Goal: Information Seeking & Learning: Get advice/opinions

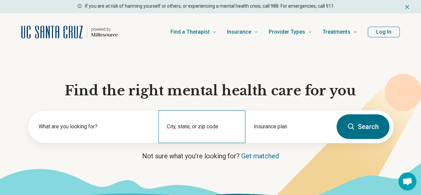
click at [195, 122] on div "City, state, or zip code" at bounding box center [201, 126] width 87 height 33
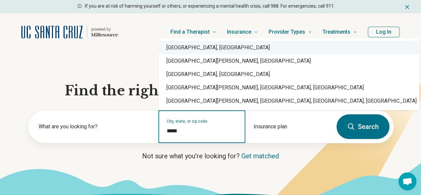
click at [221, 50] on div "Santa Cruz, CA" at bounding box center [288, 47] width 261 height 13
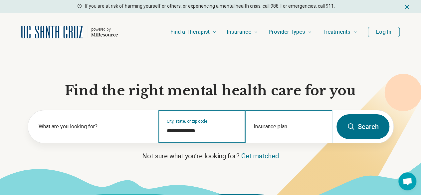
type input "**********"
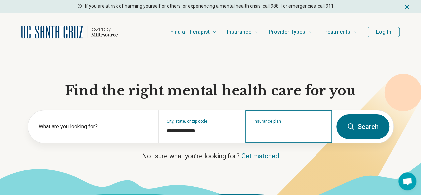
click at [271, 135] on input "Insurance plan" at bounding box center [289, 131] width 71 height 8
click at [276, 154] on div "UCSC Student Insurance" at bounding box center [281, 157] width 70 height 13
type input "**********"
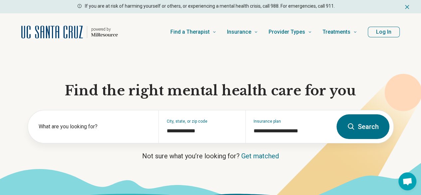
click at [363, 135] on button "Search" at bounding box center [362, 126] width 53 height 25
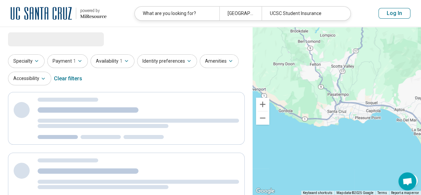
select select "***"
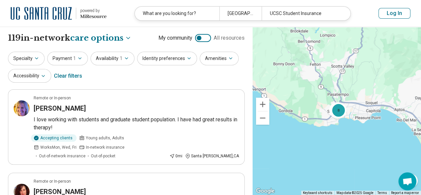
click at [399, 15] on button "Log In" at bounding box center [394, 13] width 32 height 11
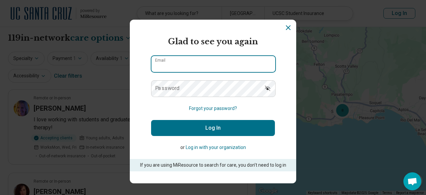
click at [222, 61] on input "Email" at bounding box center [213, 64] width 124 height 16
type input "**********"
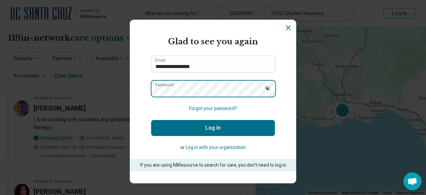
click at [151, 120] on button "Log In" at bounding box center [213, 128] width 124 height 16
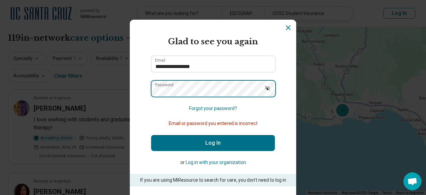
click at [151, 135] on button "Log In" at bounding box center [213, 143] width 124 height 16
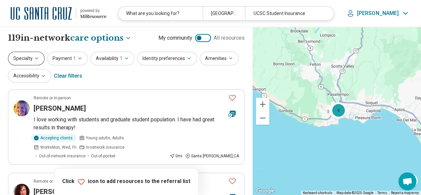
click at [25, 55] on button "Specialty" at bounding box center [26, 59] width 37 height 14
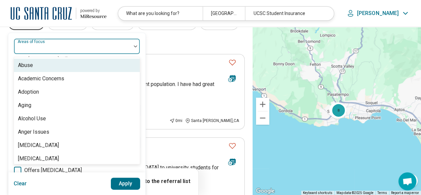
scroll to position [38, 0]
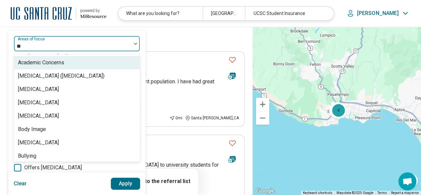
type input "***"
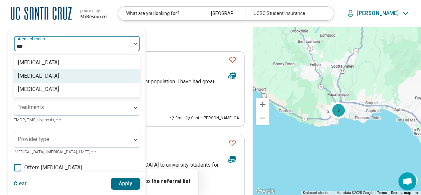
click at [50, 76] on div "[MEDICAL_DATA]" at bounding box center [77, 75] width 126 height 13
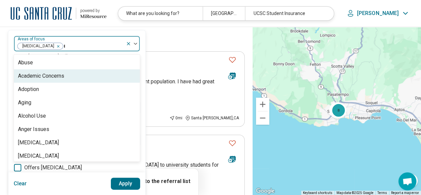
type input "**"
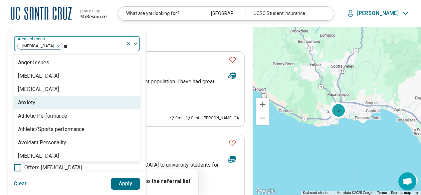
click at [42, 99] on div "Anxiety" at bounding box center [77, 102] width 126 height 13
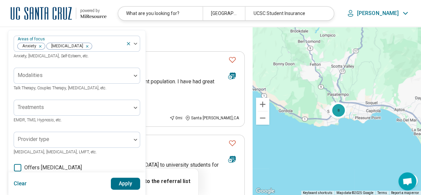
click at [171, 38] on div "Specialty Areas of focus Anxiety Depression Anxiety, Depression, Self-Esteem, e…" at bounding box center [126, 30] width 237 height 32
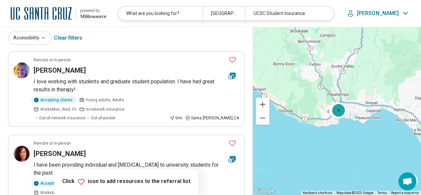
scroll to position [0, 0]
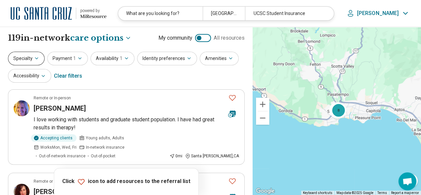
click at [34, 57] on icon "button" at bounding box center [36, 58] width 5 height 5
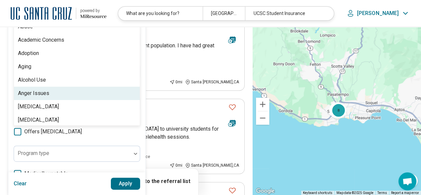
click at [45, 16] on div "100 results available. Use Up and Down to choose options, press Enter to select…" at bounding box center [77, 8] width 126 height 16
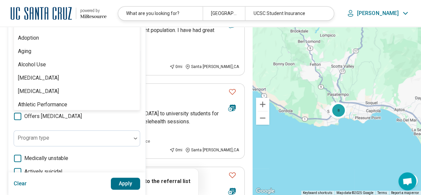
scroll to position [80, 0]
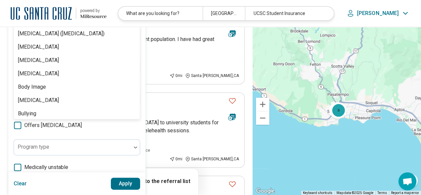
type input "***"
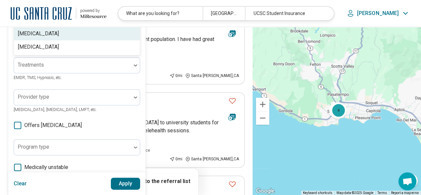
click at [47, 35] on div "[MEDICAL_DATA]" at bounding box center [77, 33] width 126 height 13
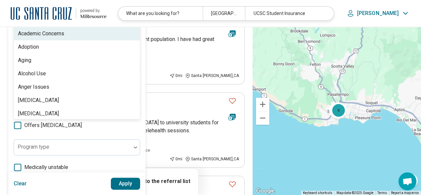
type input "**"
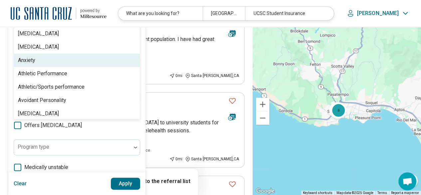
click at [43, 58] on div "Anxiety" at bounding box center [77, 60] width 126 height 13
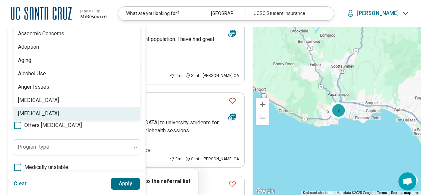
click at [128, 187] on button "Apply" at bounding box center [126, 183] width 30 height 12
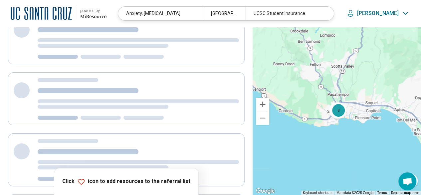
scroll to position [0, 0]
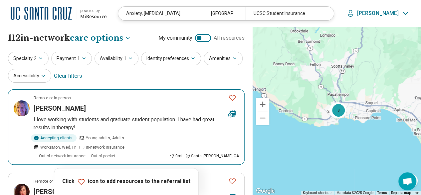
click at [231, 97] on icon "Favorite" at bounding box center [232, 97] width 8 height 8
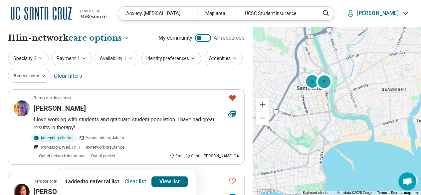
drag, startPoint x: 337, startPoint y: 64, endPoint x: 375, endPoint y: 175, distance: 118.1
click at [375, 175] on div "2 8" at bounding box center [337, 111] width 168 height 168
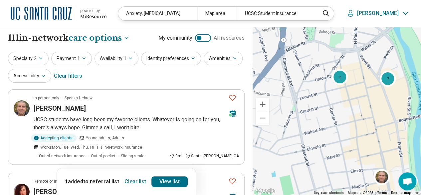
drag, startPoint x: 367, startPoint y: 94, endPoint x: 376, endPoint y: 123, distance: 30.8
click at [376, 123] on div "2 7" at bounding box center [337, 111] width 168 height 168
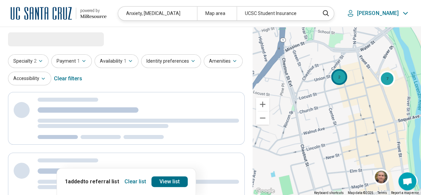
select select "***"
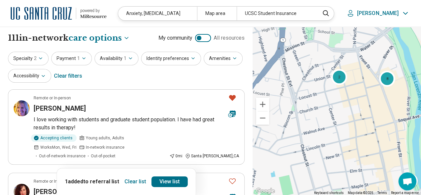
click at [339, 79] on div "2" at bounding box center [339, 77] width 16 height 16
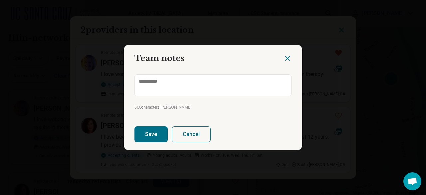
click at [285, 56] on icon "Close dialog" at bounding box center [287, 58] width 4 height 4
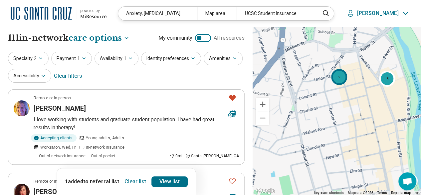
click at [338, 79] on div "2" at bounding box center [339, 77] width 16 height 16
type textarea "*"
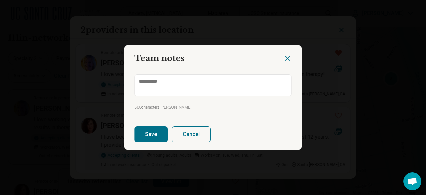
click at [283, 58] on icon "Close dialog" at bounding box center [287, 58] width 8 height 8
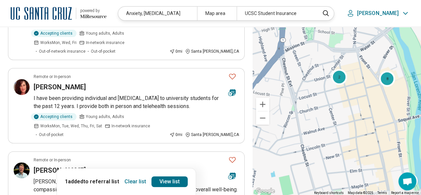
scroll to position [107, 0]
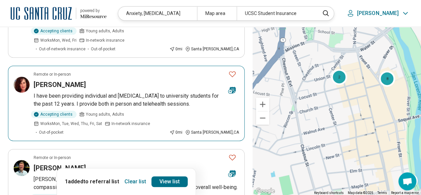
click at [180, 80] on div "Kimberly Prohaska" at bounding box center [128, 84] width 189 height 9
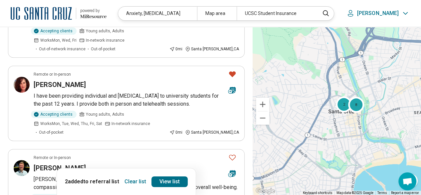
scroll to position [0, 0]
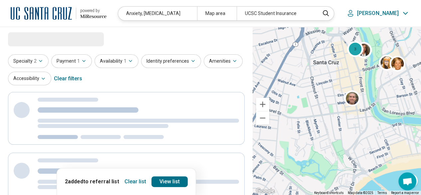
select select "***"
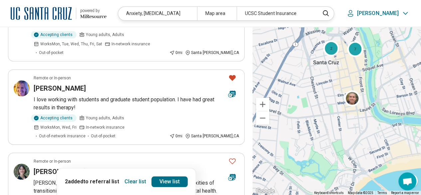
scroll to position [195, 0]
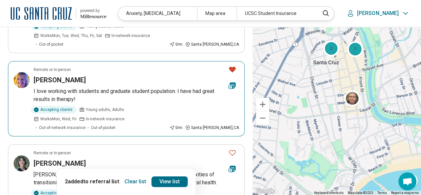
click at [77, 116] on span "Works Mon, Wed, Fri" at bounding box center [58, 119] width 36 height 6
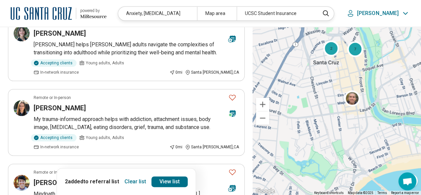
scroll to position [316, 0]
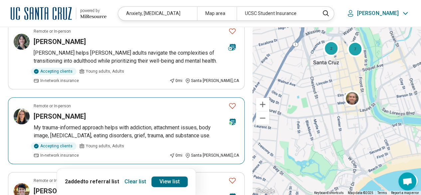
click at [130, 123] on p "My trauma-informed approach helps with addiction, attachment issues, body image…" at bounding box center [136, 131] width 205 height 16
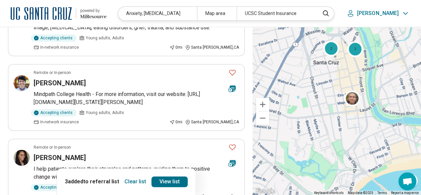
scroll to position [425, 0]
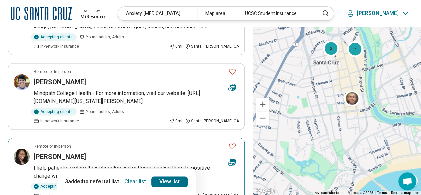
click at [209, 164] on p "I help patients explore their struggles and patterns, guiding them to positive …" at bounding box center [136, 172] width 205 height 16
click at [231, 142] on icon "Favorite" at bounding box center [232, 146] width 8 height 8
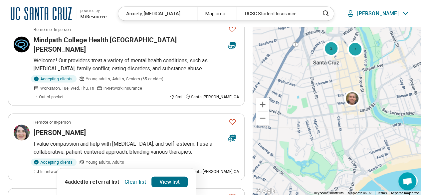
scroll to position [629, 0]
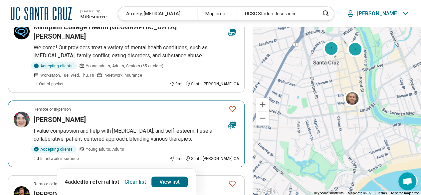
click at [145, 126] on p "I value compassion and help with depression, anxiety, and self-esteem. I use a …" at bounding box center [136, 134] width 205 height 16
click at [231, 104] on icon "Favorite" at bounding box center [232, 108] width 8 height 8
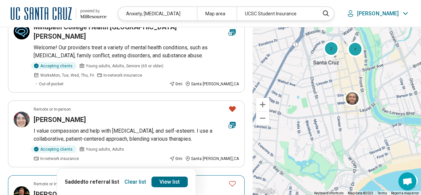
click at [165, 184] on link "View list" at bounding box center [169, 181] width 36 height 11
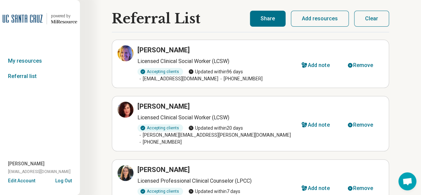
click at [266, 16] on button "Share" at bounding box center [268, 19] width 36 height 16
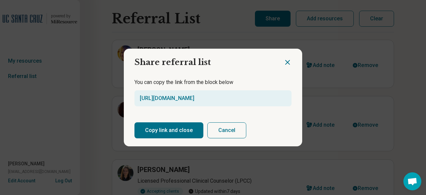
click at [157, 133] on button "Copy link and close" at bounding box center [168, 130] width 69 height 16
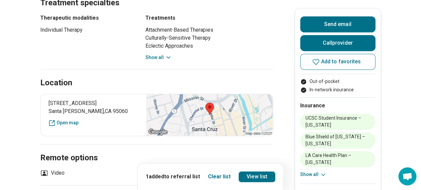
scroll to position [427, 0]
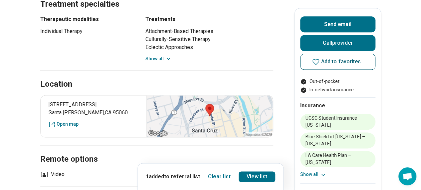
click at [326, 61] on span "Add to favorites" at bounding box center [341, 61] width 40 height 5
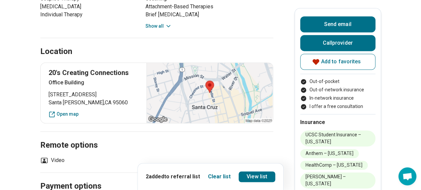
scroll to position [436, 0]
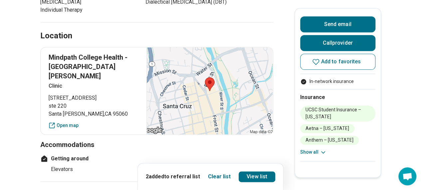
scroll to position [381, 0]
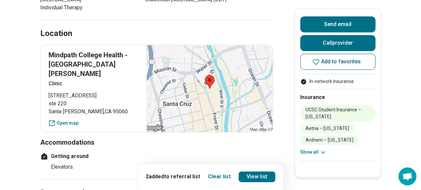
click at [353, 60] on span "Add to favorites" at bounding box center [341, 61] width 40 height 5
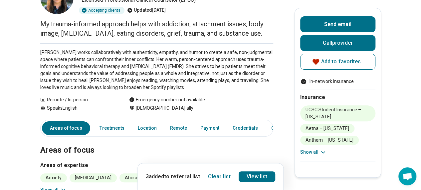
scroll to position [0, 0]
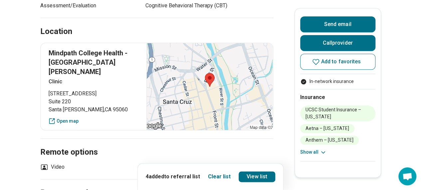
scroll to position [338, 0]
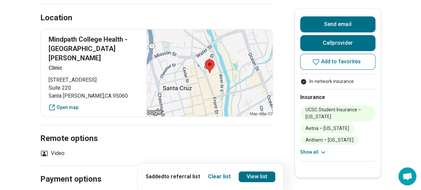
scroll to position [313, 0]
